Goal: Task Accomplishment & Management: Complete application form

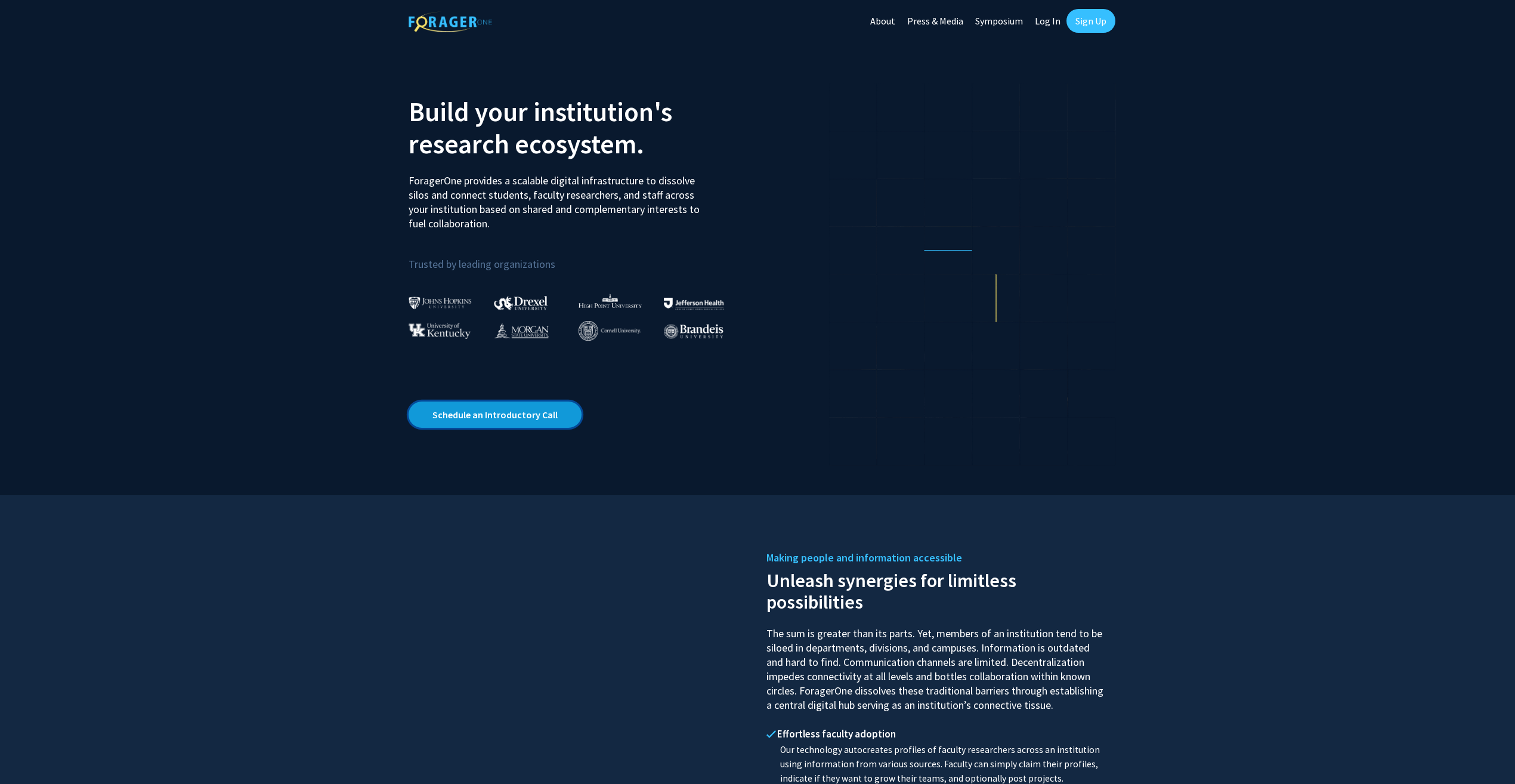
click at [546, 416] on link "Schedule an Introductory Call" at bounding box center [495, 414] width 173 height 26
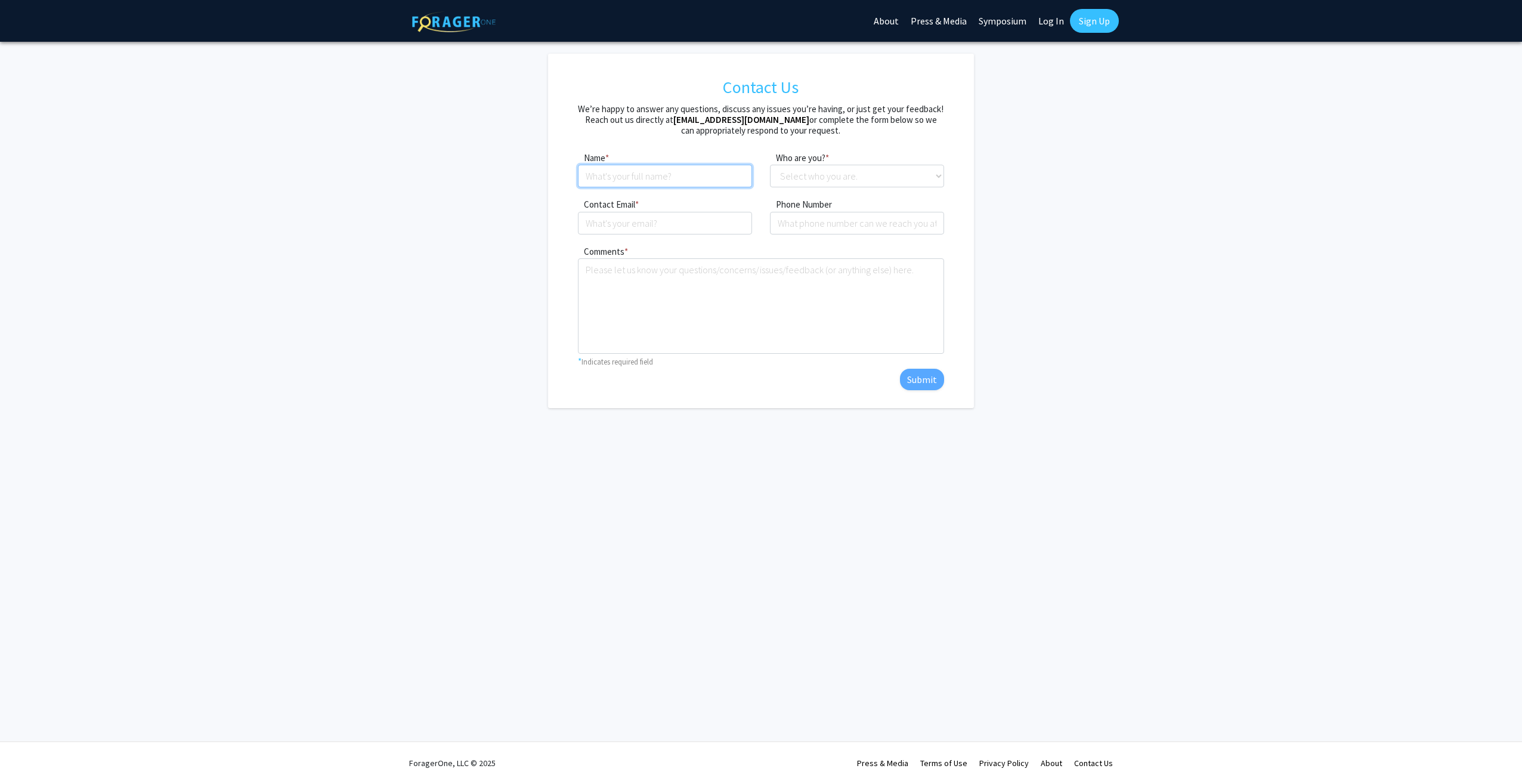
click at [682, 182] on input at bounding box center [664, 176] width 174 height 23
type input "[PERSON_NAME]"
click at [792, 174] on select "Select who you are. Student Faculty Administrator Other" at bounding box center [857, 176] width 174 height 23
select select "student"
click at [770, 165] on select "Select who you are. Student Faculty Administrator Other" at bounding box center [857, 176] width 174 height 23
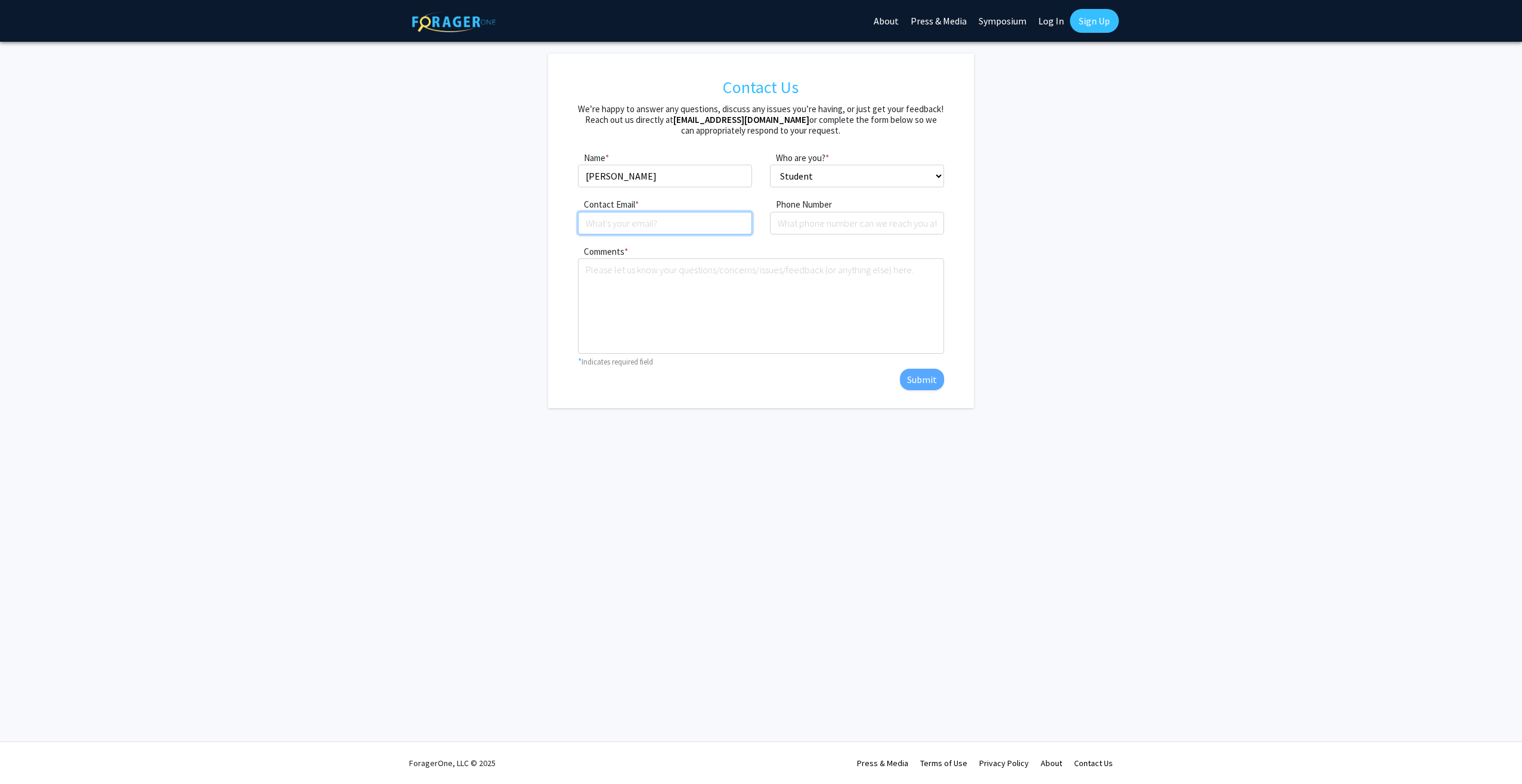
click at [695, 224] on input "Contact Email" at bounding box center [664, 223] width 174 height 23
type input "[EMAIL_ADDRESS][DOMAIN_NAME]"
click at [789, 220] on input "tel" at bounding box center [857, 223] width 174 height 23
type input "4177666934"
click at [702, 276] on textarea "Comments" at bounding box center [761, 305] width 366 height 95
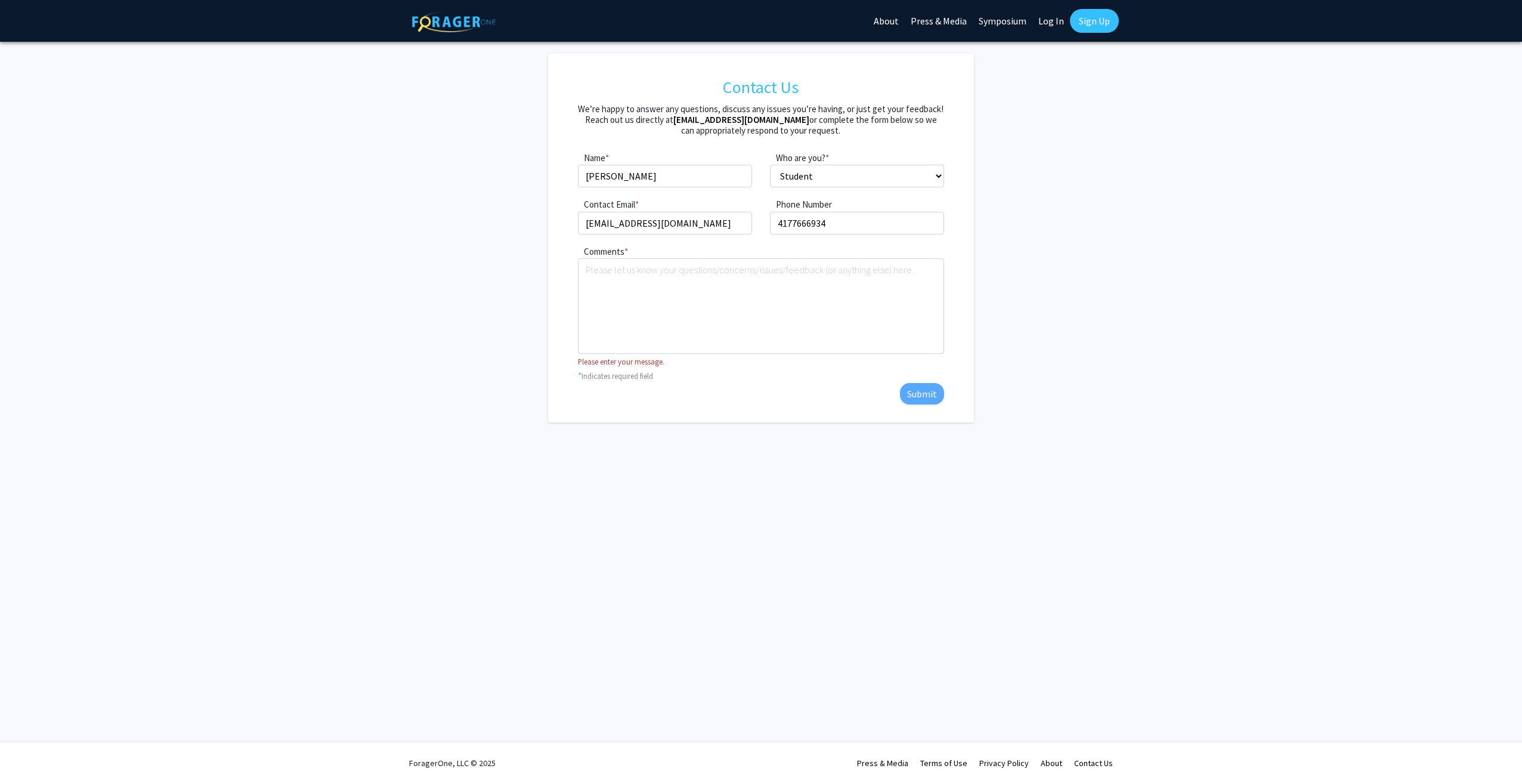
click at [763, 375] on div "Comments * required Please enter your message. * Indicates required field Submit" at bounding box center [761, 325] width 384 height 161
click at [679, 295] on textarea "Comments" at bounding box center [761, 305] width 366 height 95
click at [1091, 17] on link "Sign Up" at bounding box center [1094, 21] width 49 height 24
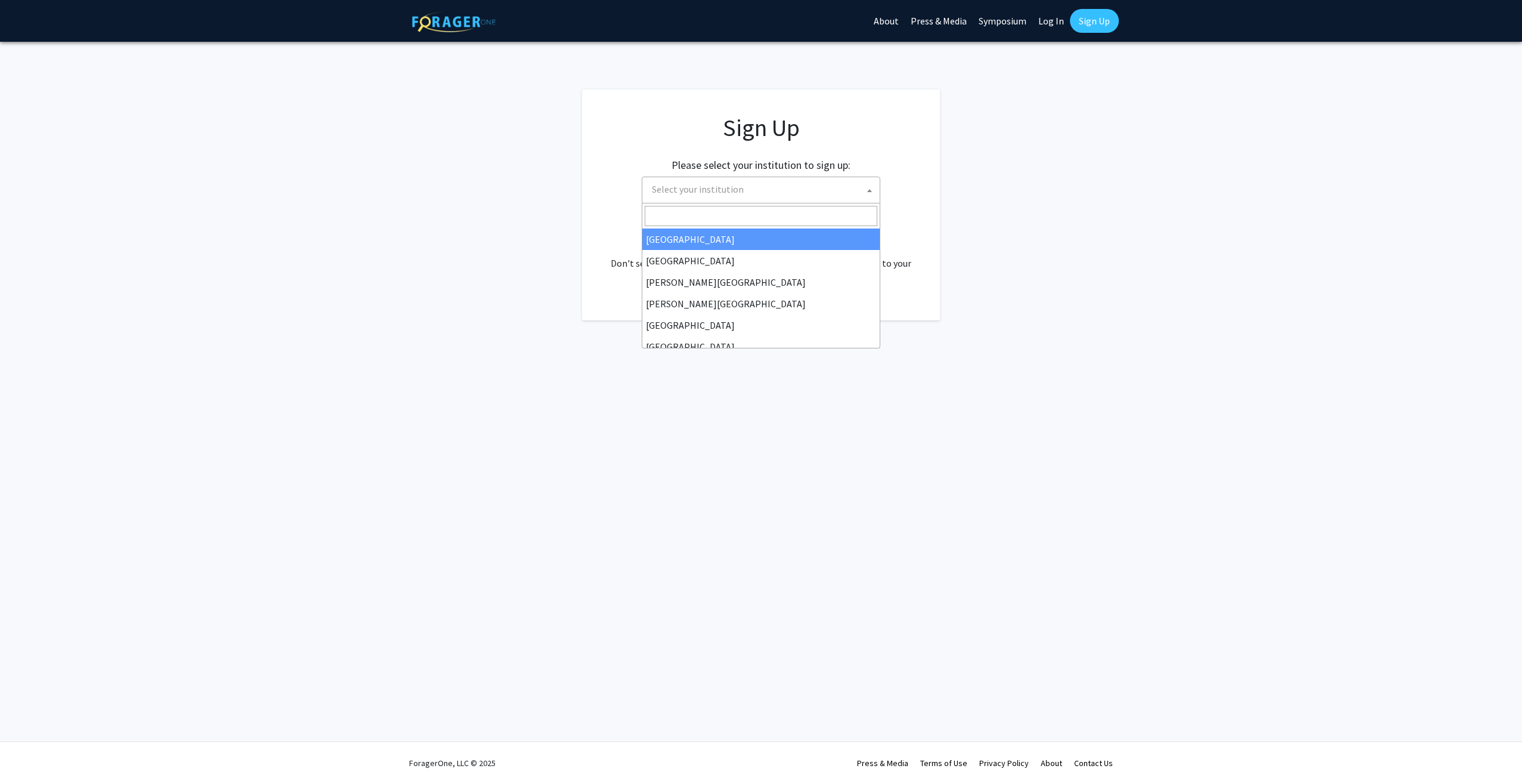
click at [844, 183] on span "Select your institution" at bounding box center [763, 189] width 233 height 25
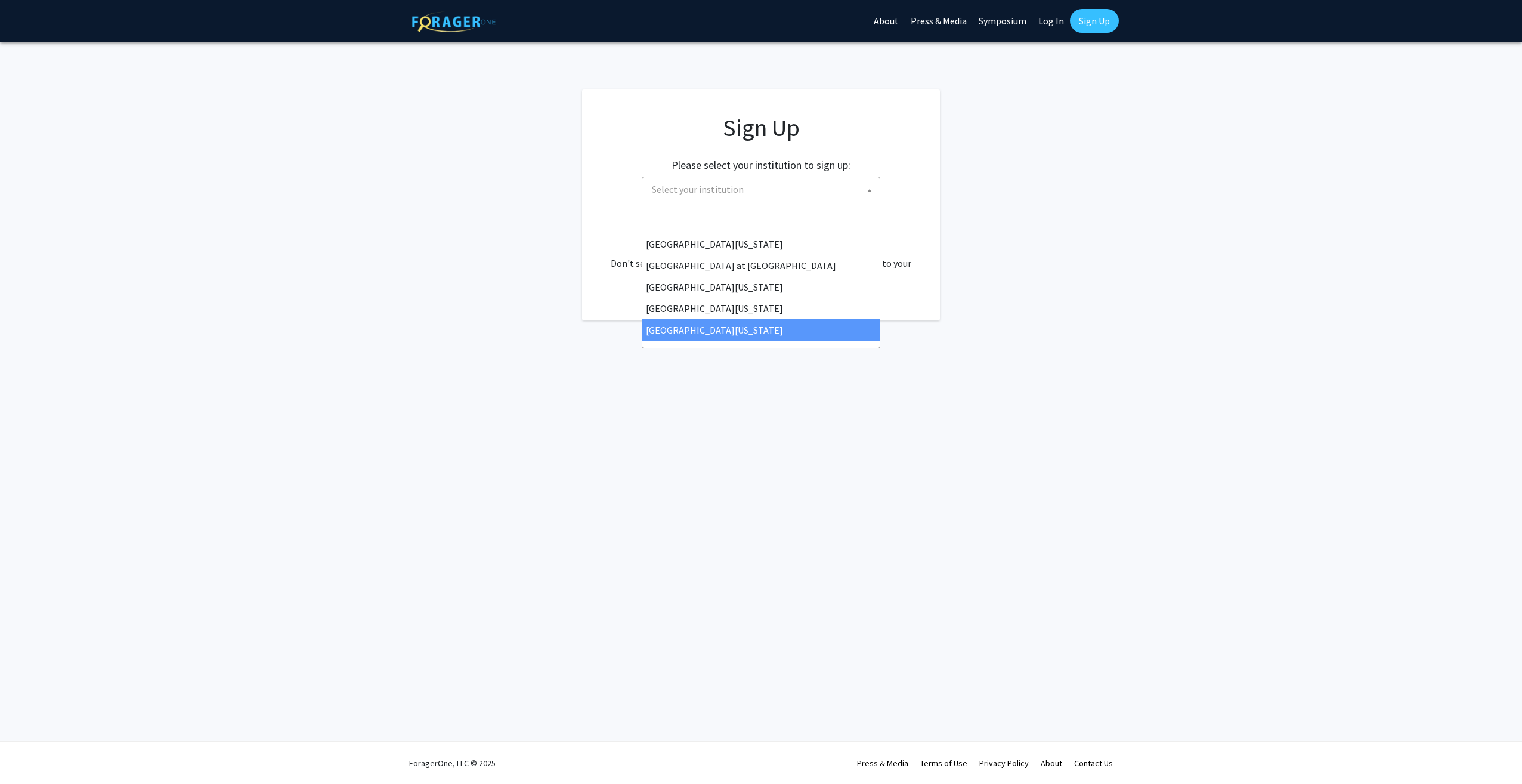
select select "33"
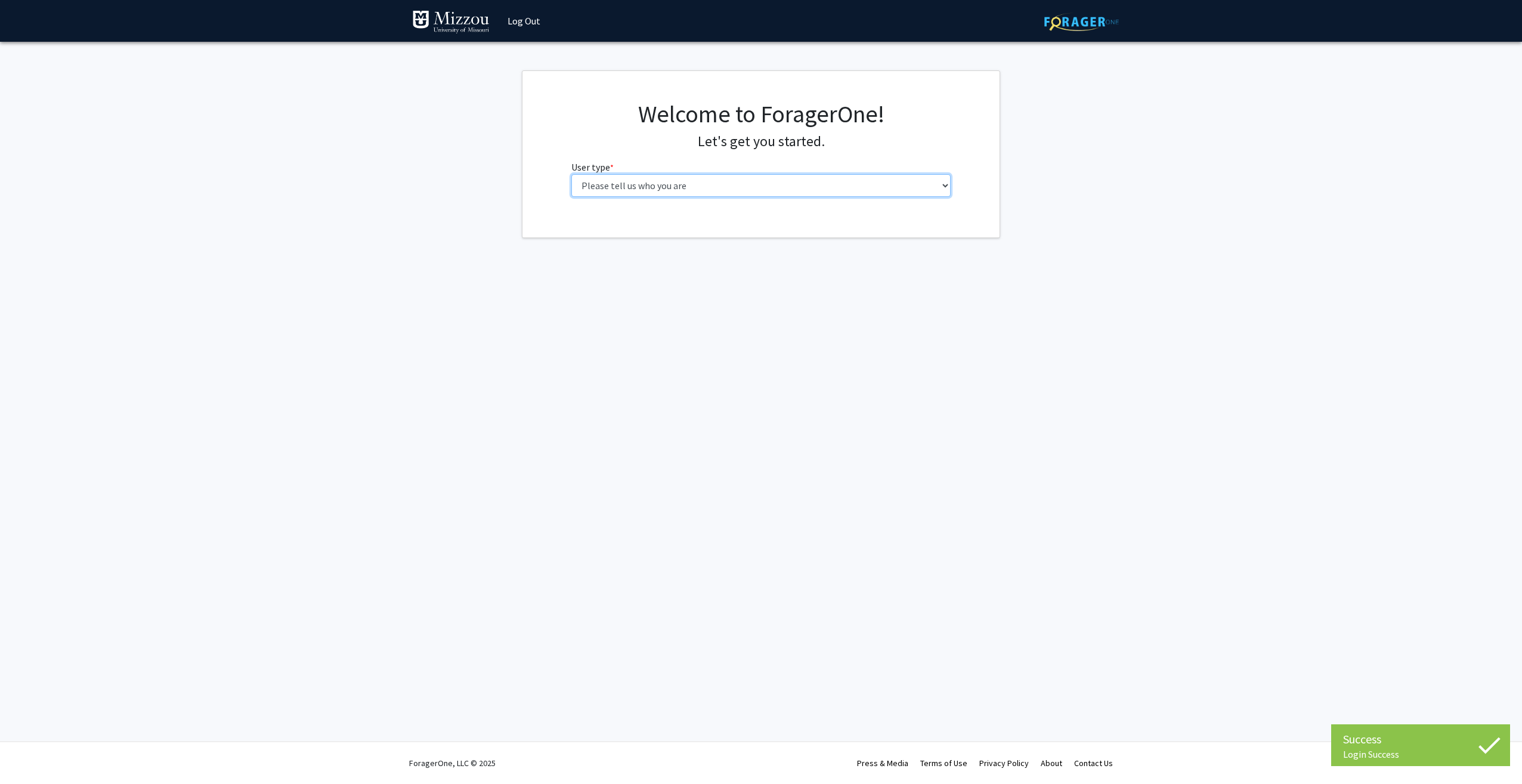
click at [696, 186] on select "Please tell us who you are Undergraduate Student Master's Student Doctoral Cand…" at bounding box center [761, 184] width 380 height 23
select select "1: undergrad"
click at [571, 174] on select "Please tell us who you are Undergraduate Student Master's Student Doctoral Cand…" at bounding box center [761, 184] width 380 height 23
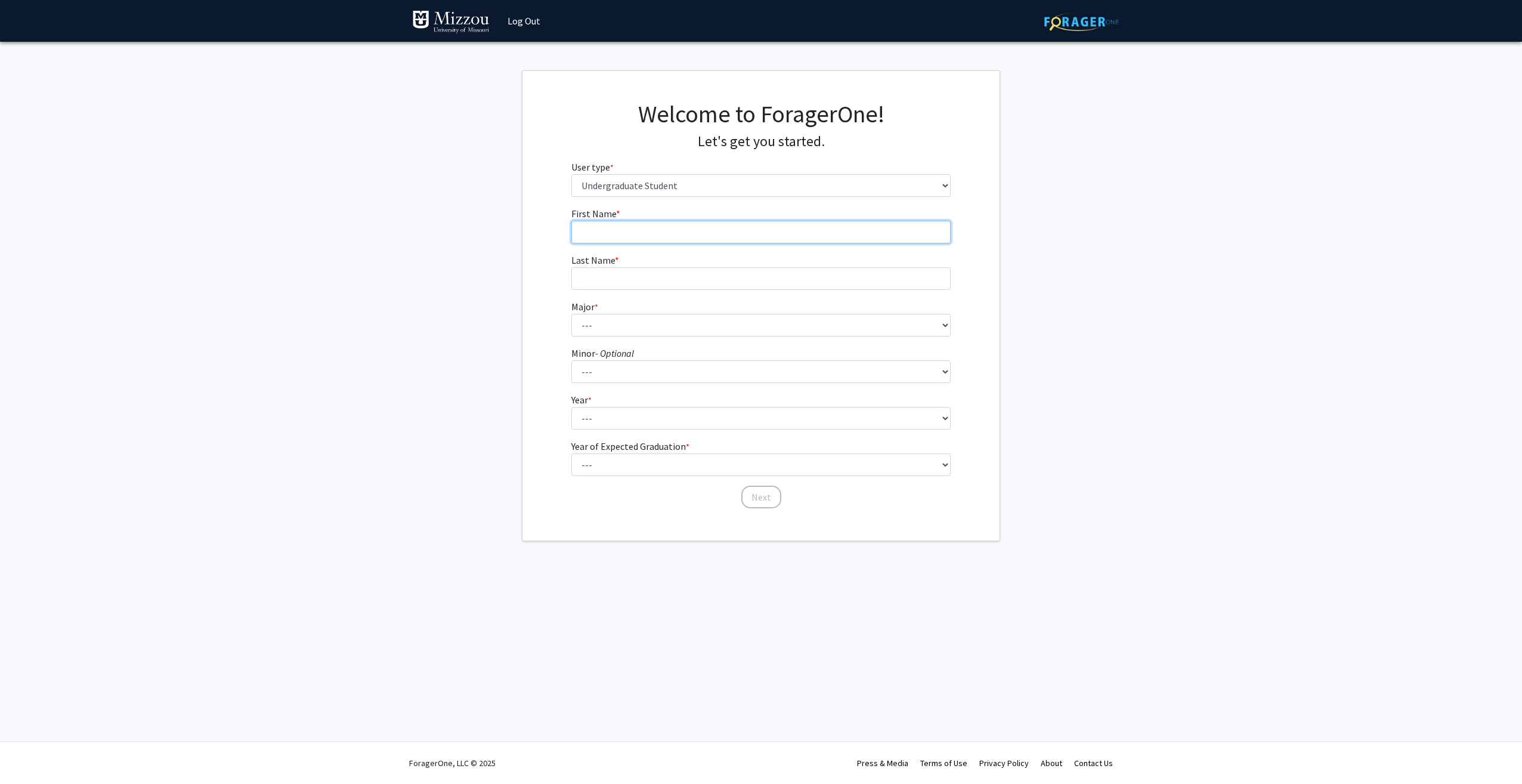
click at [660, 226] on input "First Name * required" at bounding box center [761, 232] width 380 height 23
type input "Miles"
type input "Turner"
click at [626, 330] on select "--- Agribusiness Management Agricultural Education Agricultural Education: Comm…" at bounding box center [761, 325] width 380 height 23
select select "96: 2590"
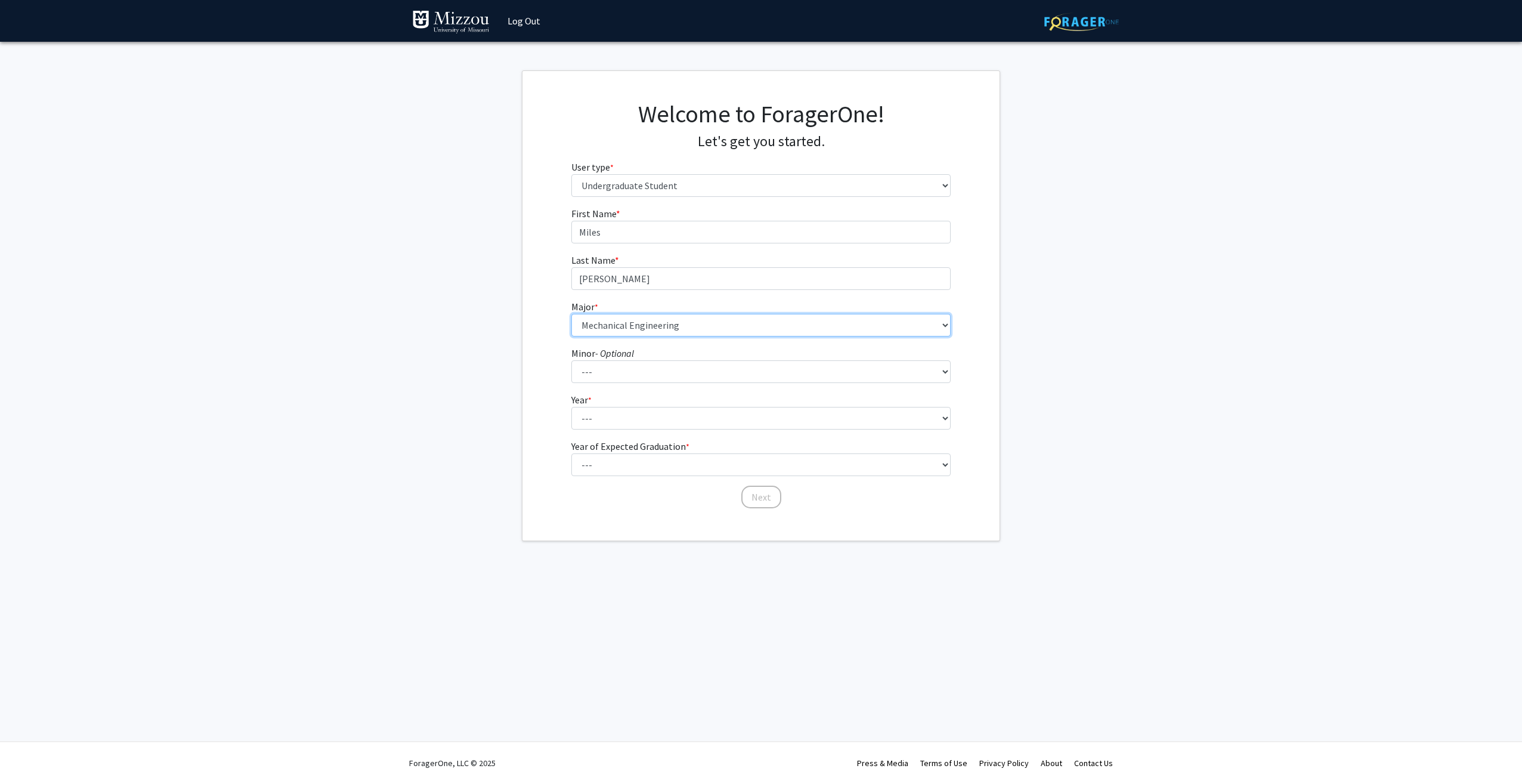
click at [571, 314] on select "--- Agribusiness Management Agricultural Education Agricultural Education: Comm…" at bounding box center [761, 325] width 380 height 23
click at [667, 374] on select "--- Accountancy Aerospace Engineering Aerospace Studies Agribusiness Management…" at bounding box center [761, 371] width 380 height 23
select select "2: 1958"
click at [571, 360] on select "--- Accountancy Aerospace Engineering Aerospace Studies Agribusiness Management…" at bounding box center [761, 371] width 380 height 23
click at [728, 371] on select "--- Accountancy Aerospace Engineering Aerospace Studies Agribusiness Management…" at bounding box center [761, 371] width 380 height 23
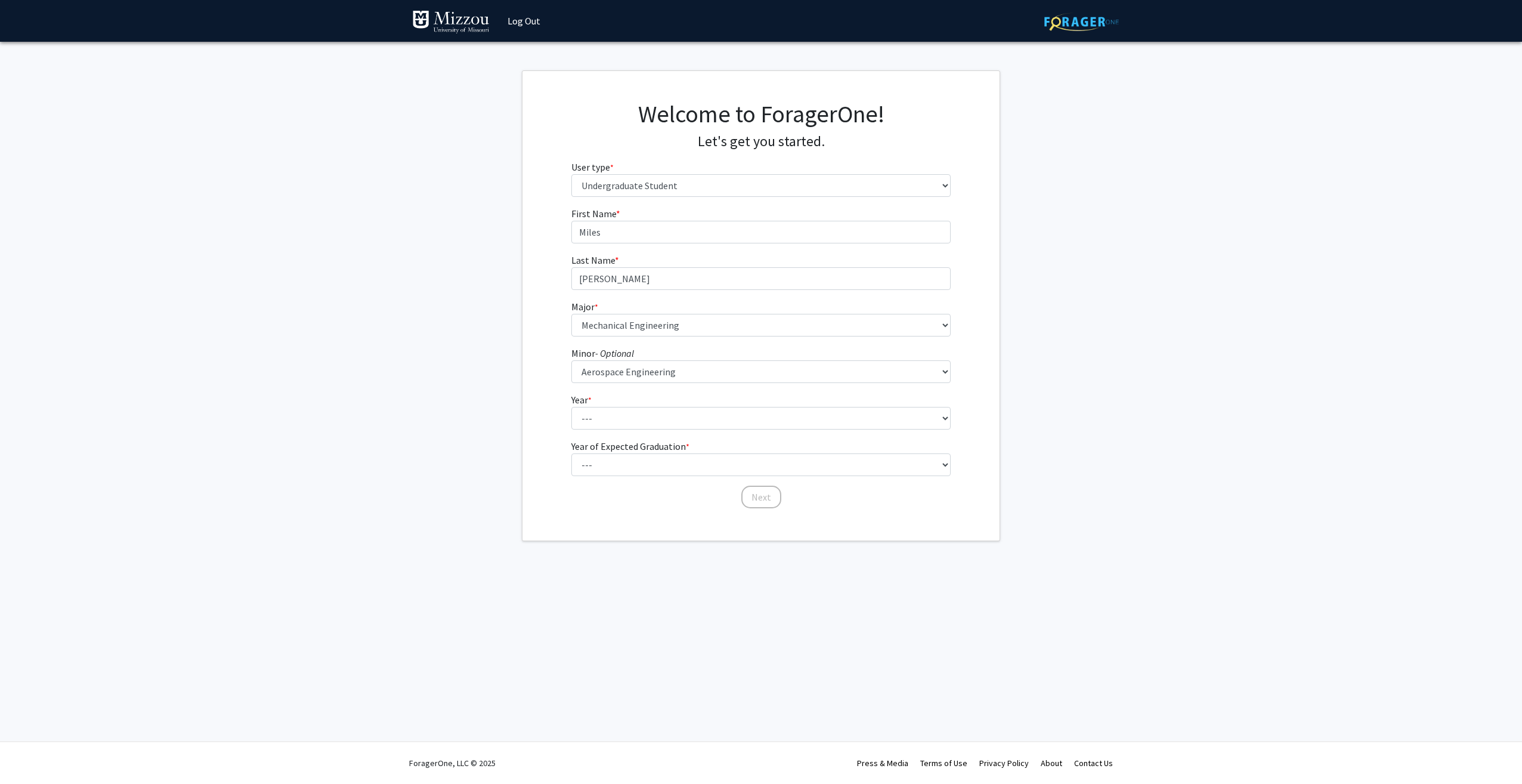
click at [391, 455] on fg-get-started "Welcome to ForagerOne! Let's get you started. User type * required Please tell …" at bounding box center [761, 306] width 1522 height 471
click at [637, 416] on select "--- First-year Sophomore Junior Senior Postbaccalaureate Certificate" at bounding box center [761, 418] width 380 height 23
select select "1: first-year"
click at [571, 407] on select "--- First-year Sophomore Junior Senior Postbaccalaureate Certificate" at bounding box center [761, 418] width 380 height 23
click at [617, 460] on select "--- 2025 2026 2027 2028 2029 2030 2031 2032 2033 2034" at bounding box center [761, 464] width 380 height 23
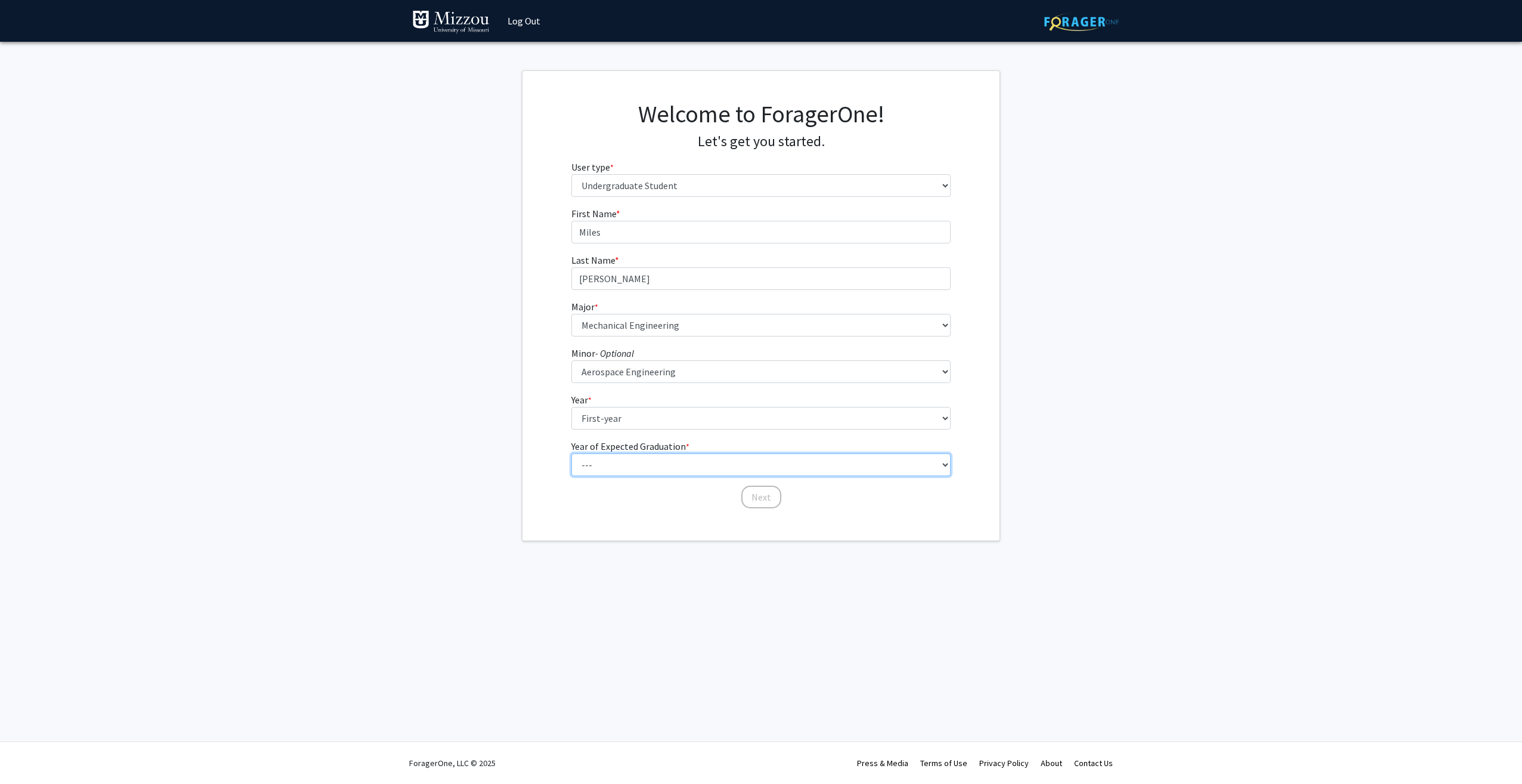
select select "5: 2029"
click at [571, 453] on select "--- 2025 2026 2027 2028 2029 2030 2031 2032 2033 2034" at bounding box center [761, 464] width 380 height 23
click at [744, 502] on button "Next" at bounding box center [761, 497] width 40 height 23
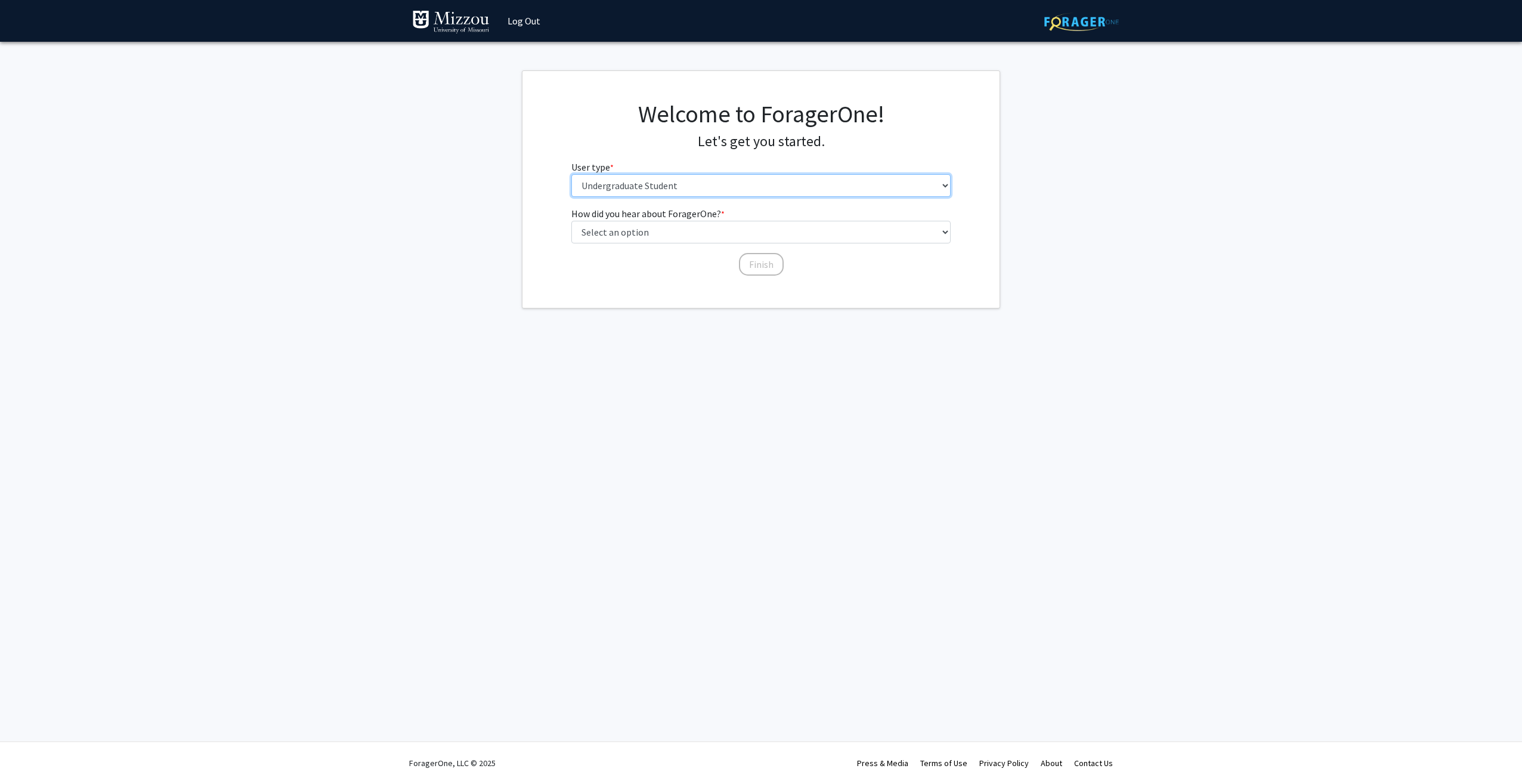
click at [665, 186] on select "Please tell us who you are Undergraduate Student Master's Student Doctoral Cand…" at bounding box center [761, 184] width 380 height 23
click at [678, 178] on select "Please tell us who you are Undergraduate Student Master's Student Doctoral Cand…" at bounding box center [761, 184] width 380 height 23
click at [679, 232] on select "Select an option Peer/student recommendation Faculty/staff recommendation Unive…" at bounding box center [761, 232] width 380 height 23
select select "3: university_website"
click at [571, 221] on select "Select an option Peer/student recommendation Faculty/staff recommendation Unive…" at bounding box center [761, 232] width 380 height 23
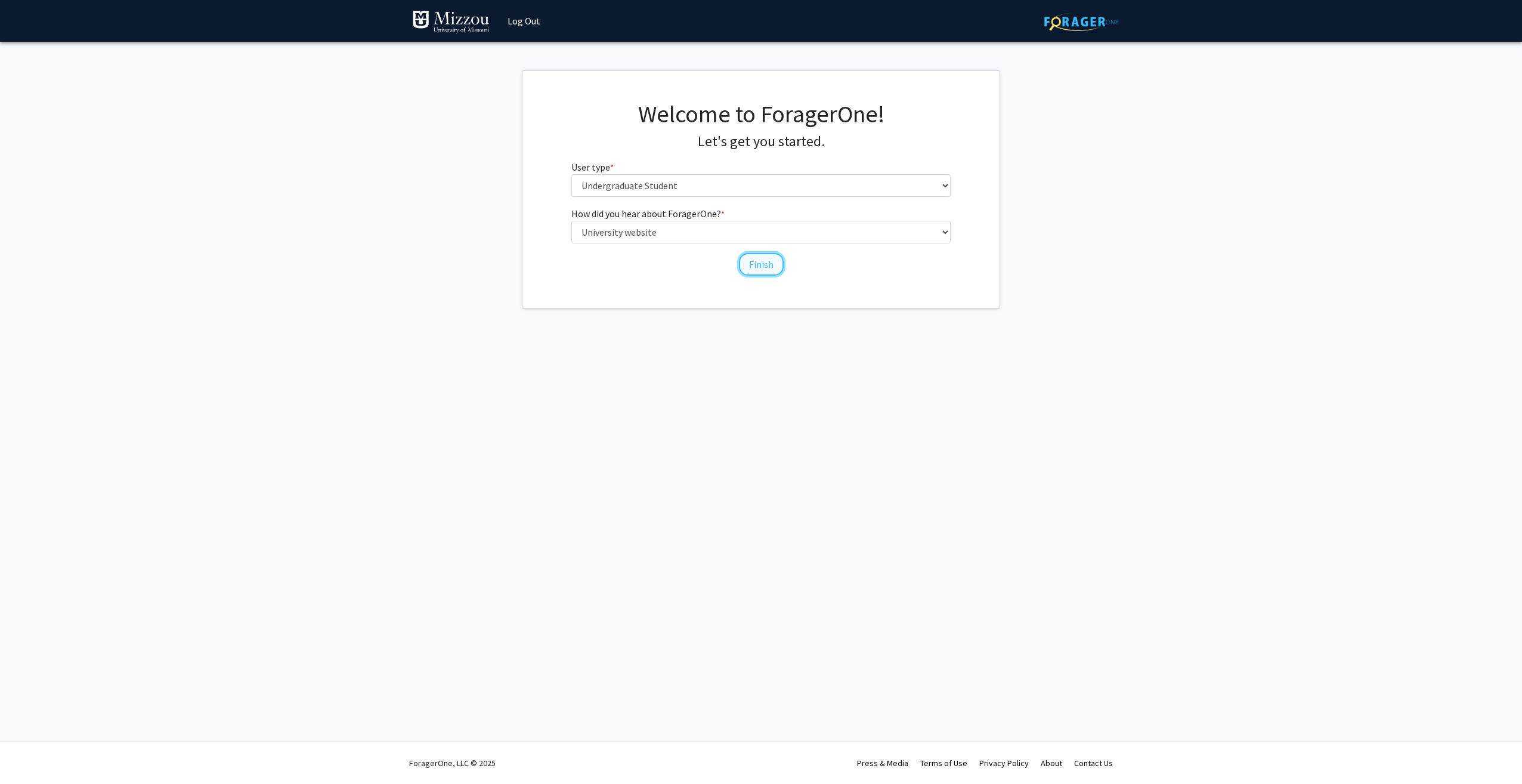
click at [759, 259] on button "Finish" at bounding box center [761, 264] width 45 height 23
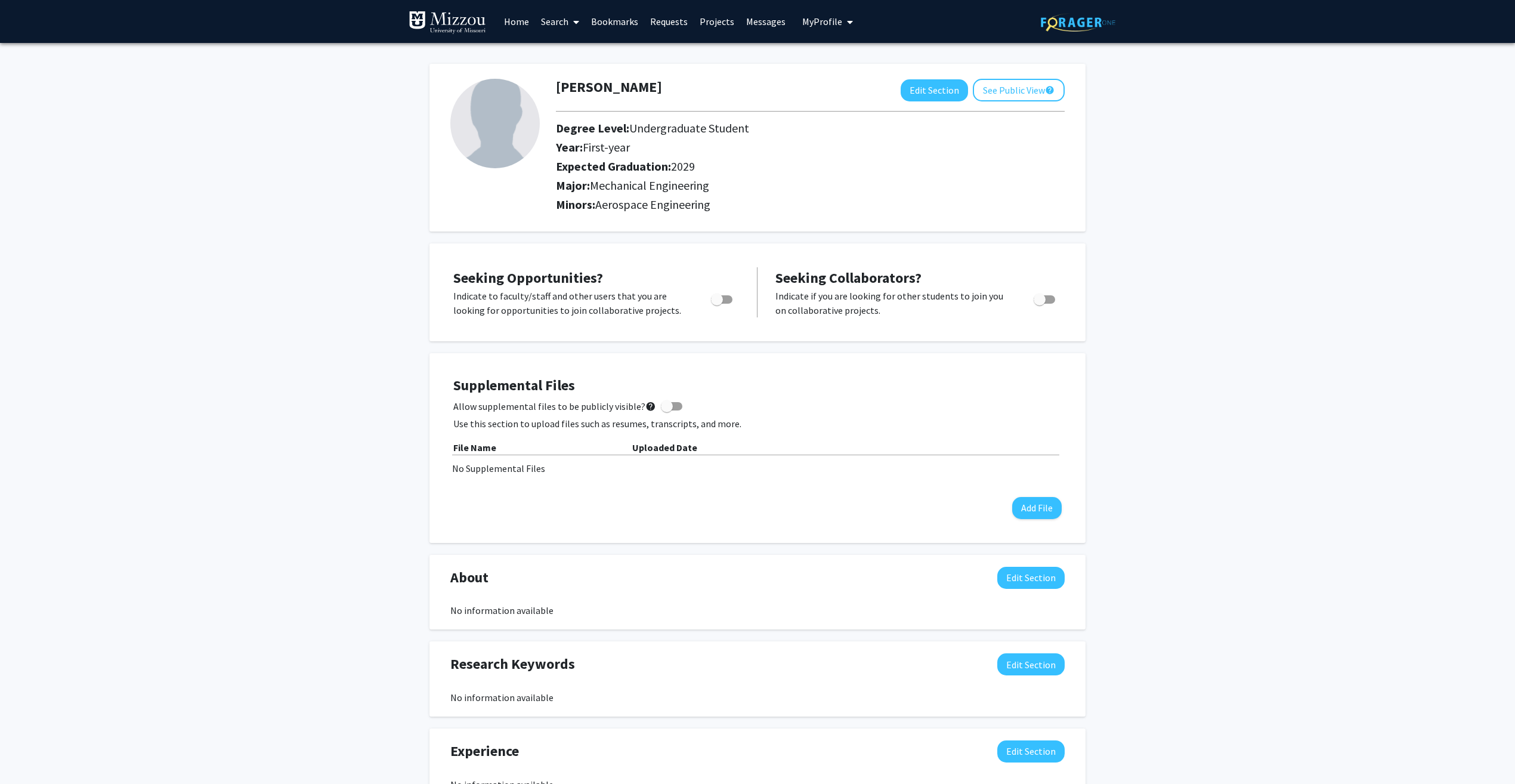
click at [721, 305] on label "Toggle" at bounding box center [719, 299] width 26 height 15
click at [717, 304] on input "Are you actively seeking opportunities?" at bounding box center [716, 303] width 1 height 1
checkbox input "true"
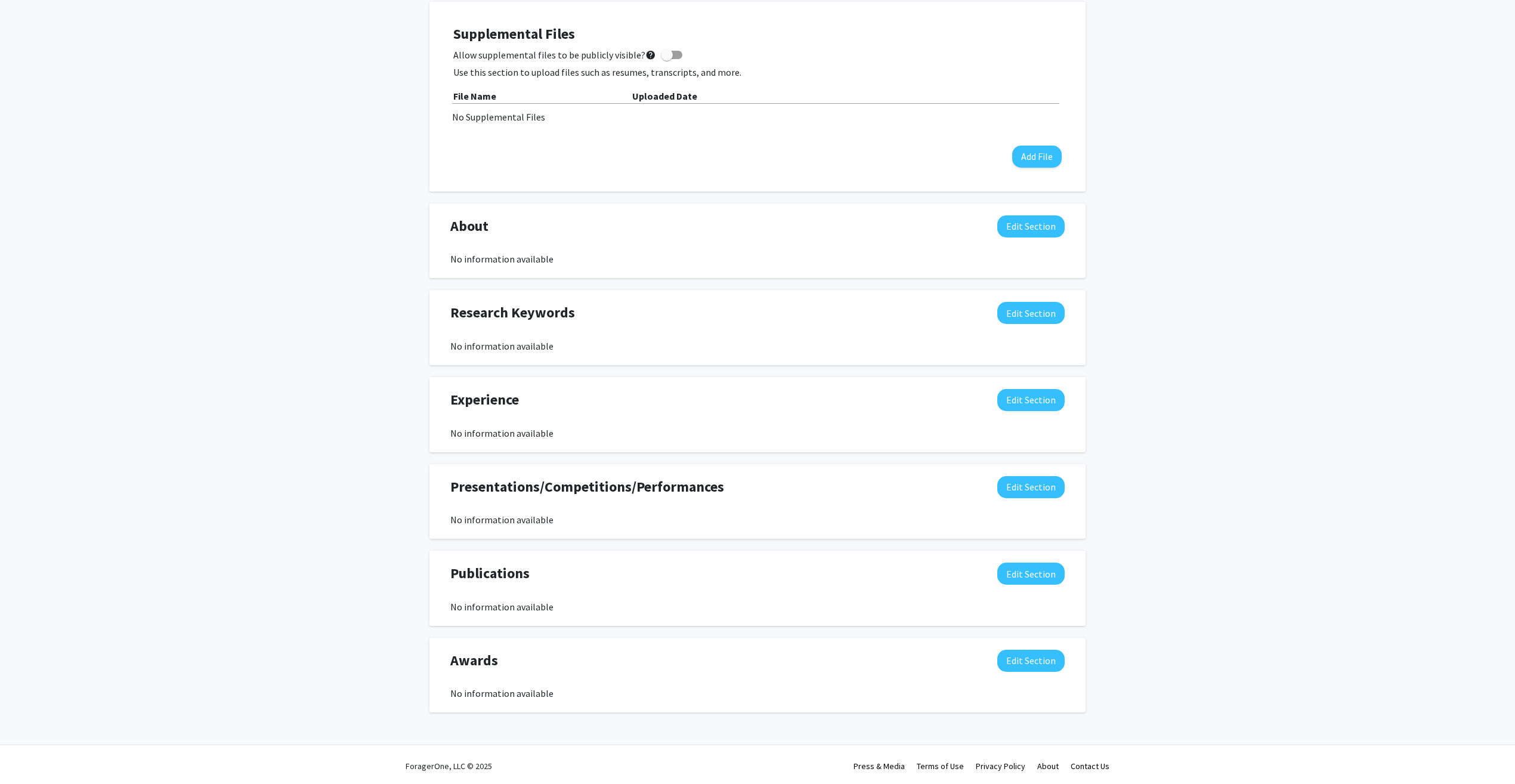
scroll to position [354, 0]
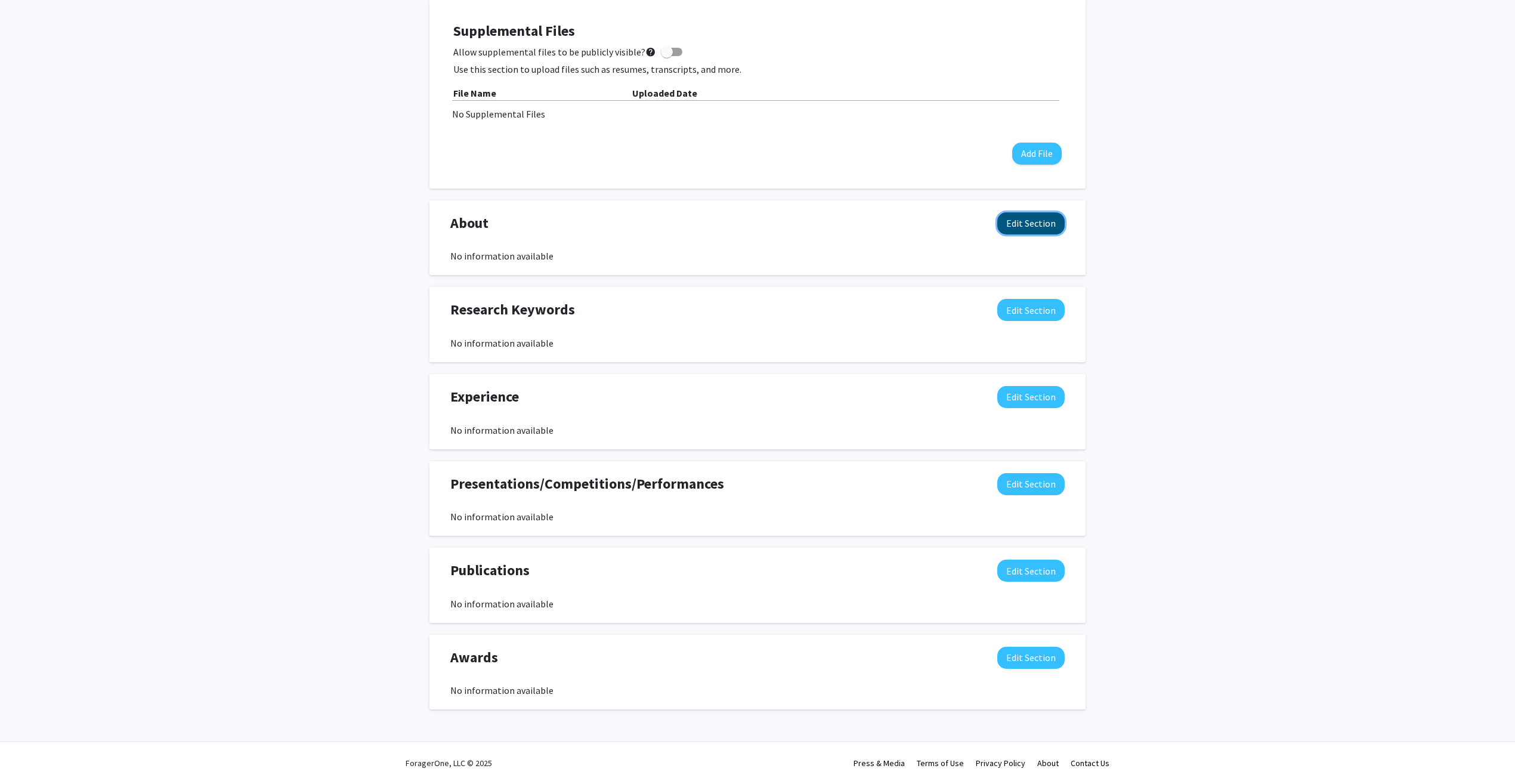
click at [1027, 226] on button "Edit Section" at bounding box center [1030, 223] width 68 height 22
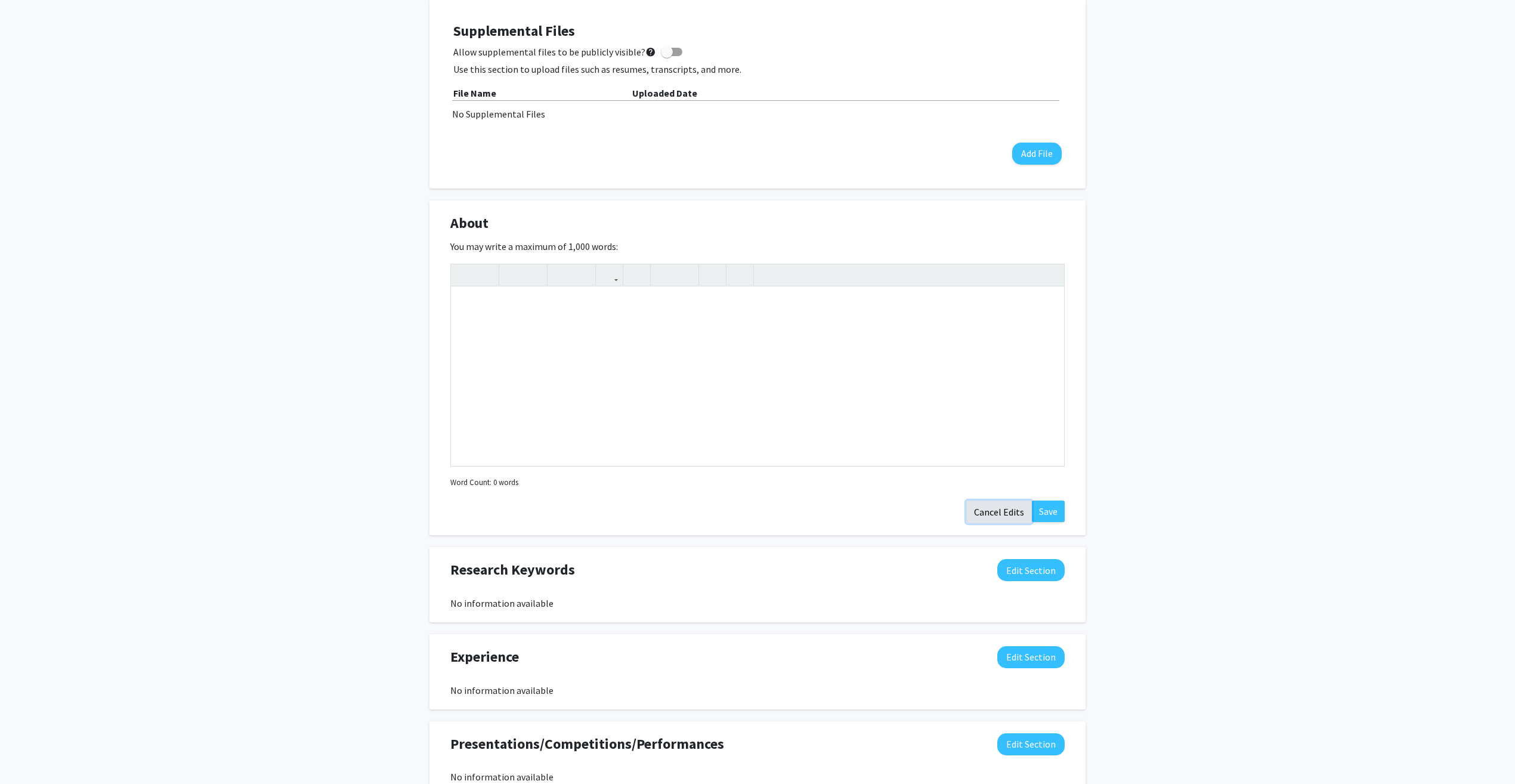
click at [1003, 503] on button "Cancel Edits" at bounding box center [999, 511] width 66 height 23
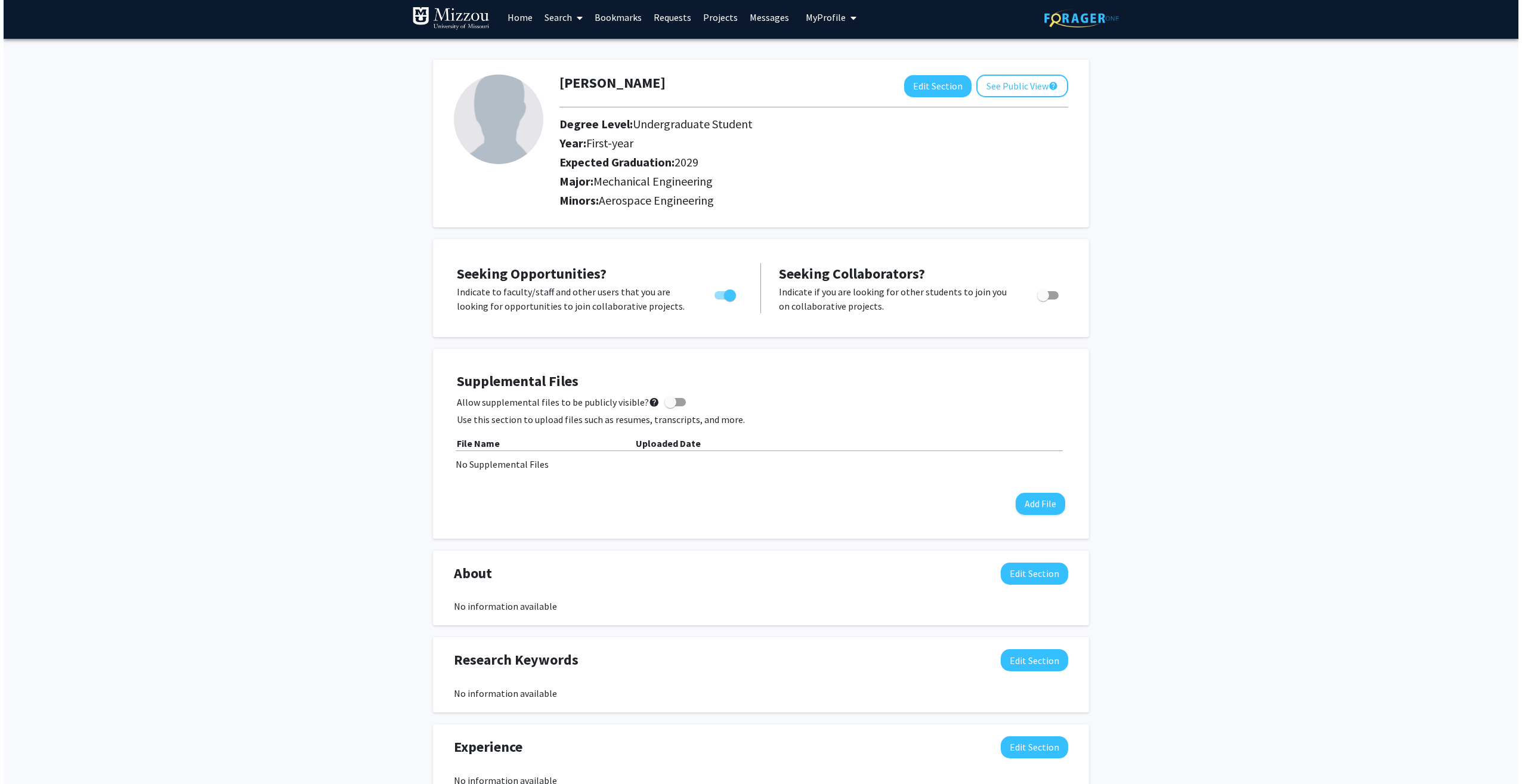
scroll to position [0, 0]
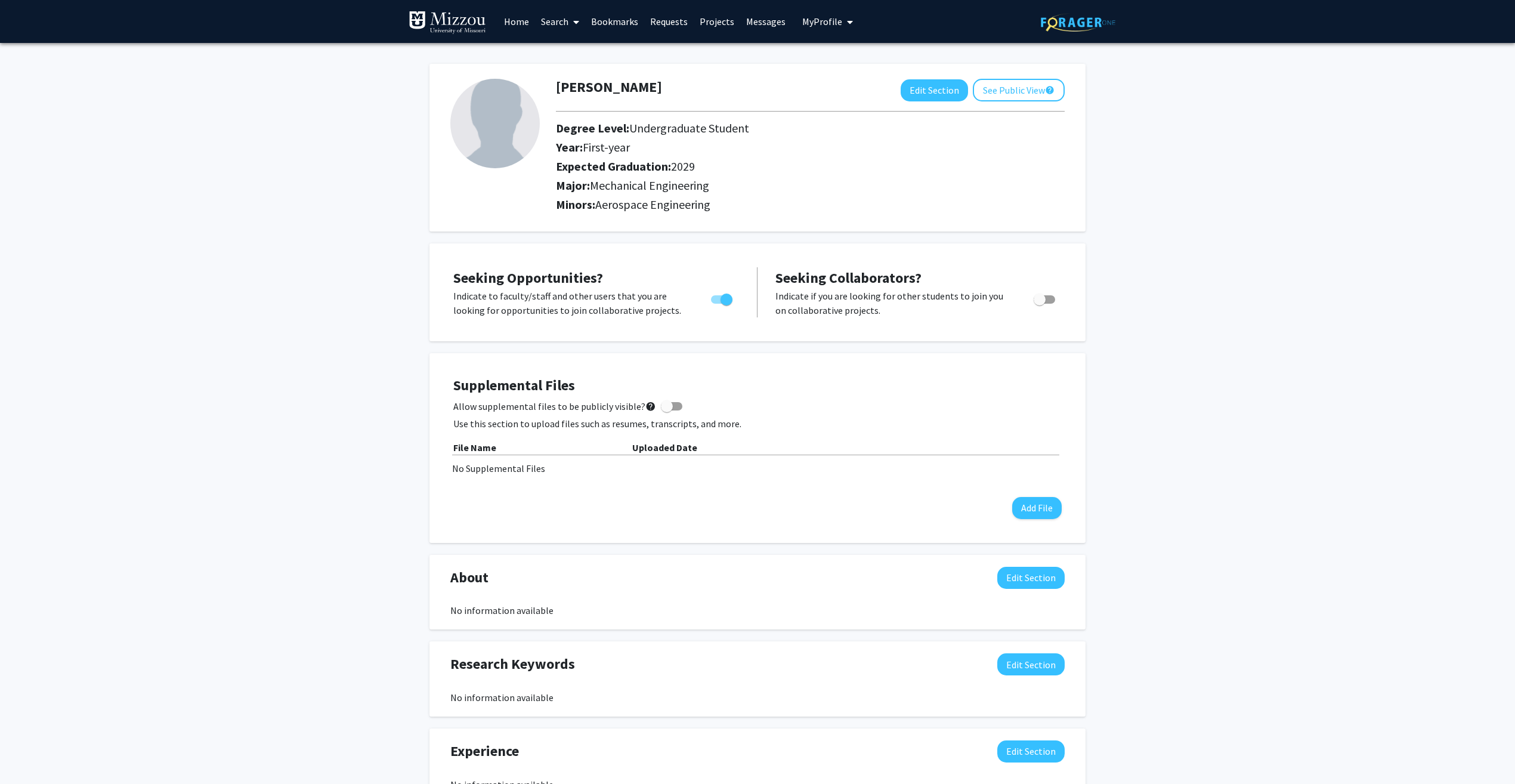
click at [715, 19] on link "Projects" at bounding box center [716, 22] width 46 height 42
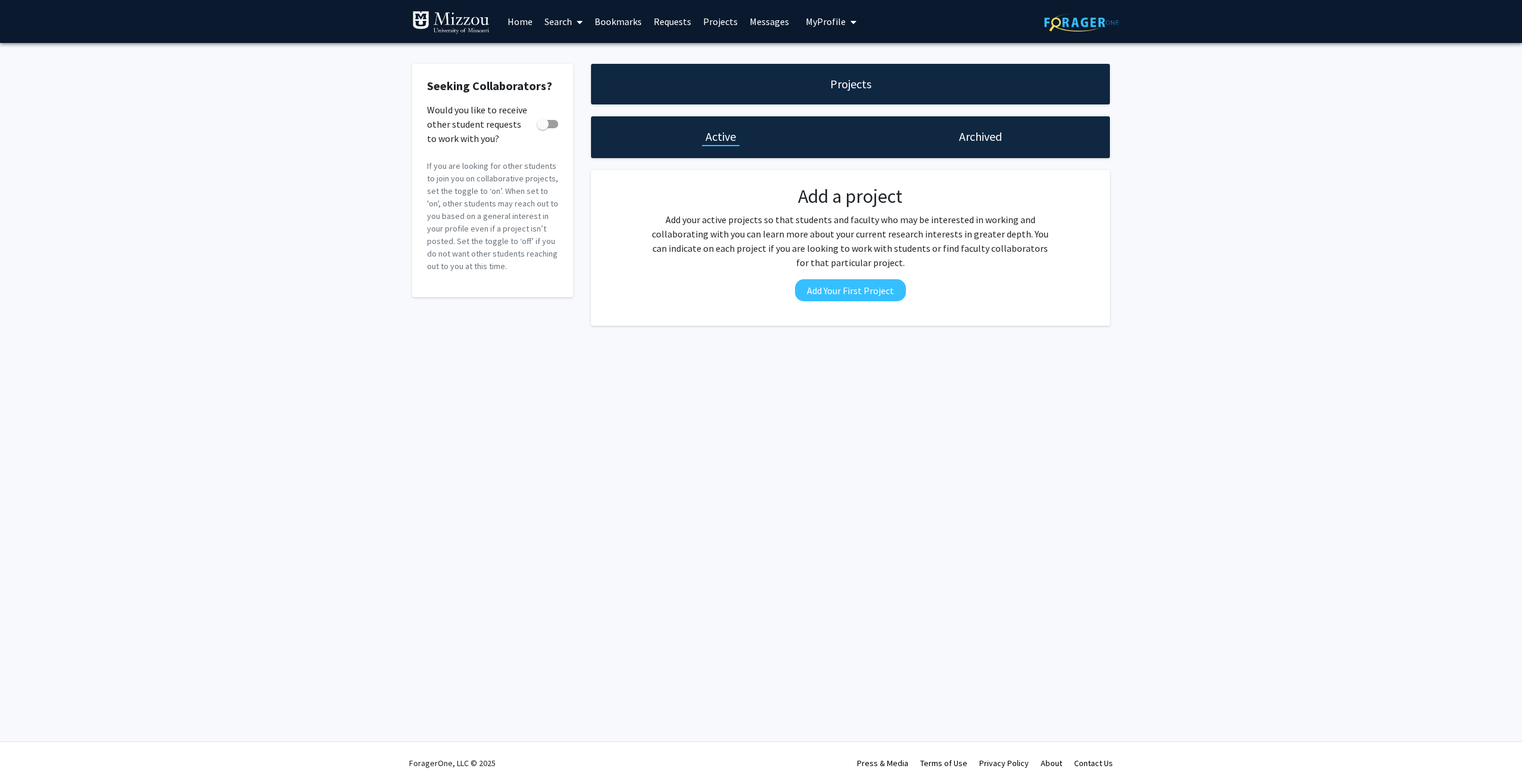
click at [529, 19] on link "Home" at bounding box center [520, 22] width 37 height 42
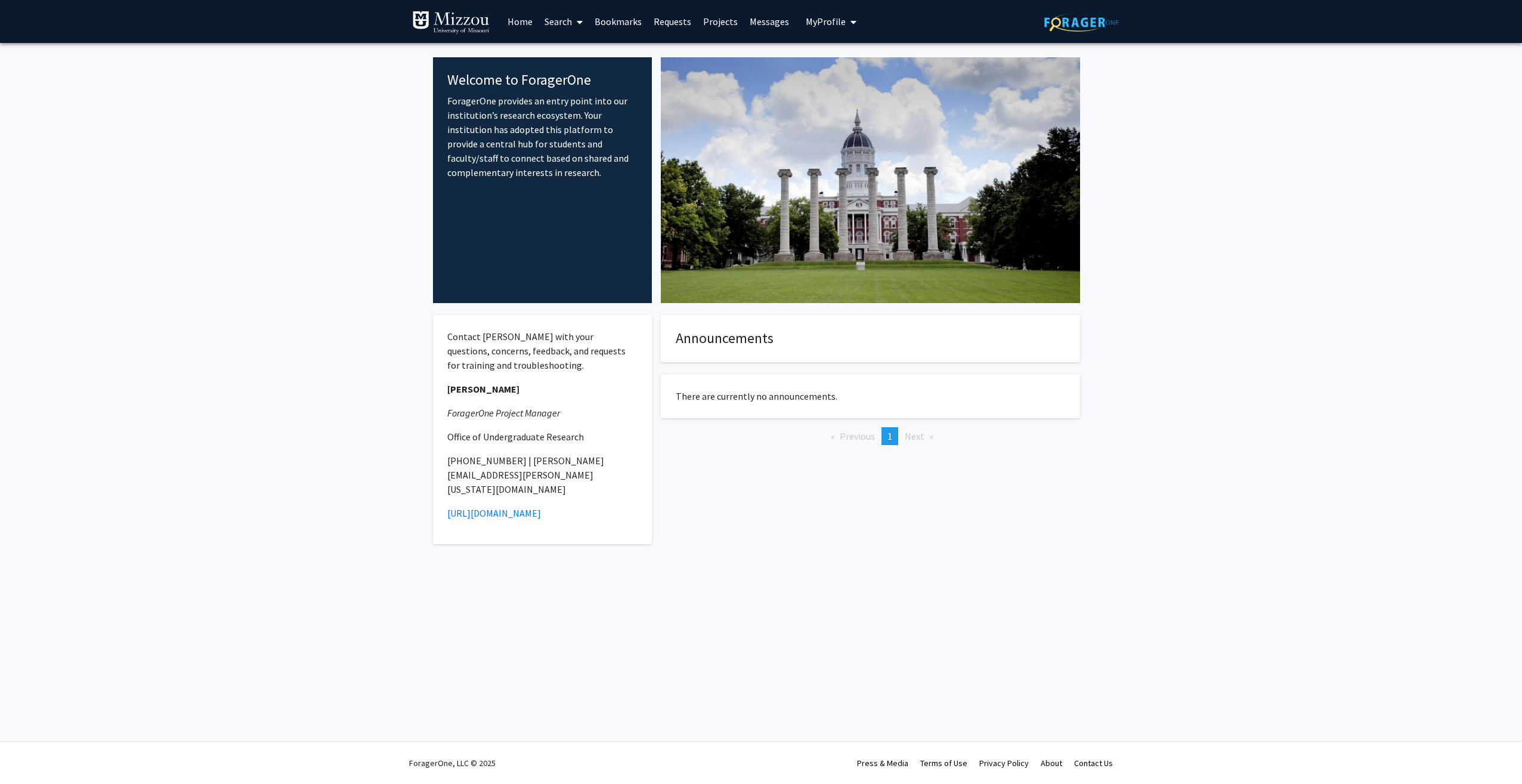
click at [669, 21] on link "Requests" at bounding box center [672, 22] width 49 height 42
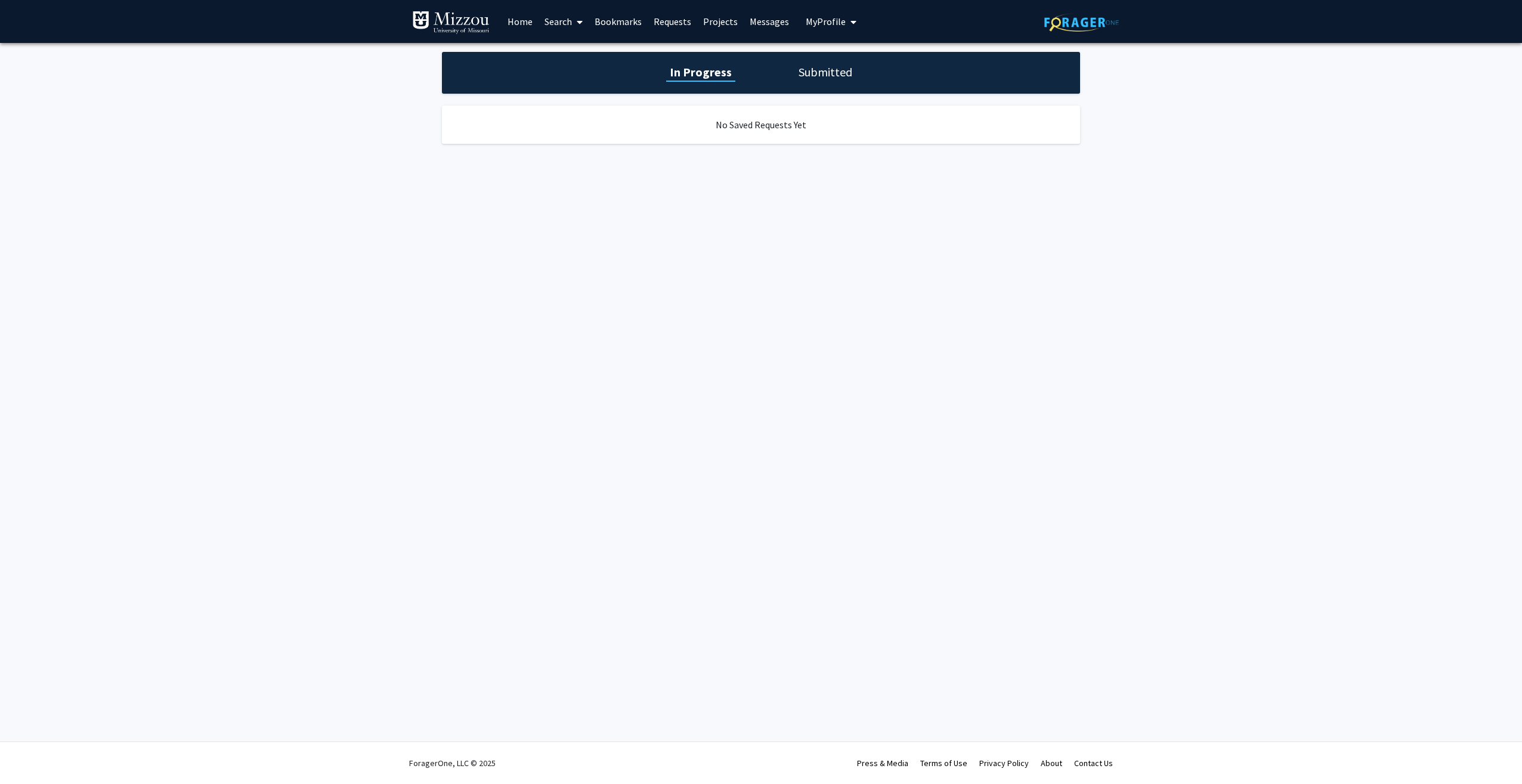
click at [762, 18] on link "Messages" at bounding box center [769, 22] width 51 height 42
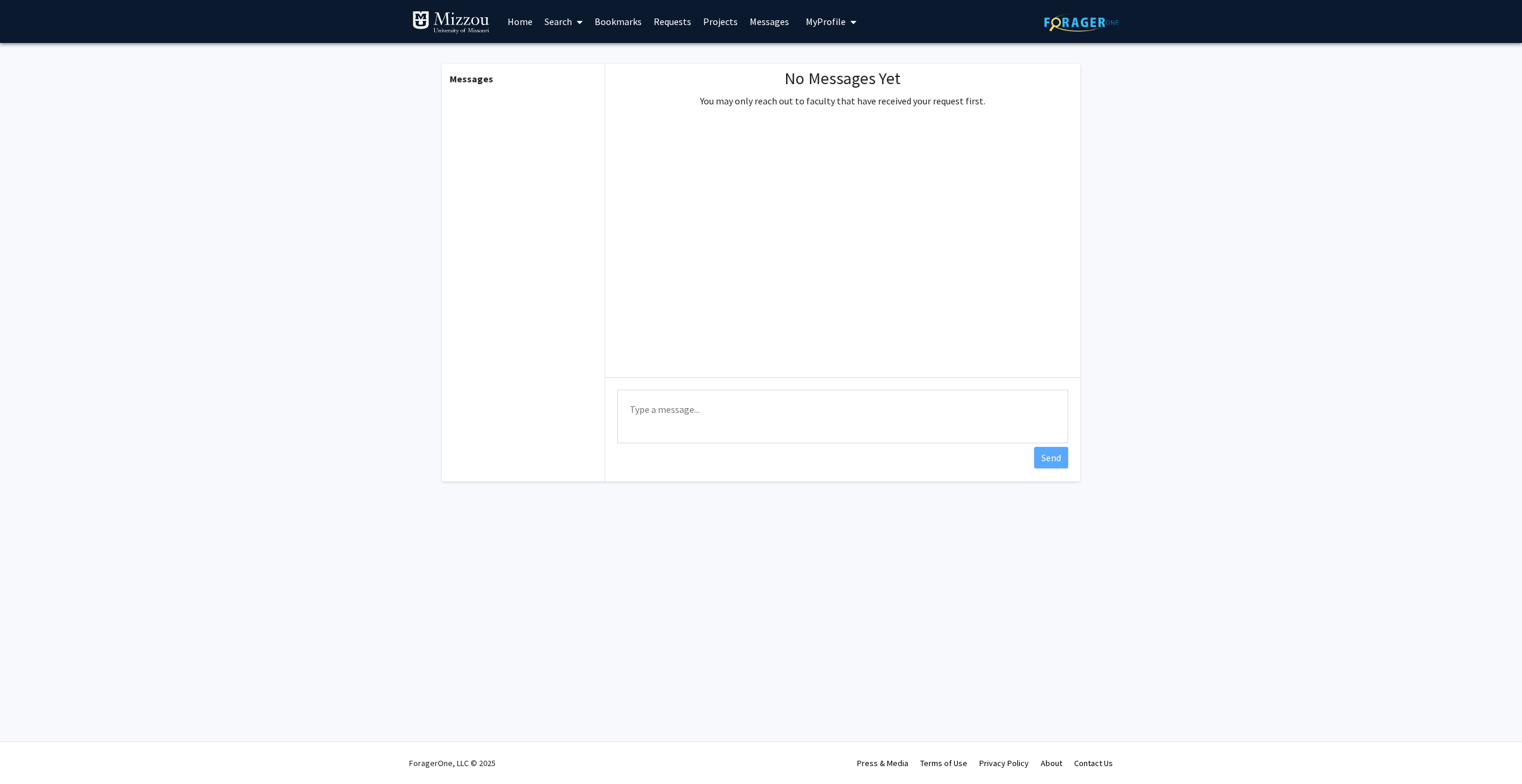
click at [822, 24] on span "My Profile" at bounding box center [825, 22] width 40 height 12
click at [523, 20] on link "Home" at bounding box center [520, 22] width 37 height 42
